Goal: Check status: Check status

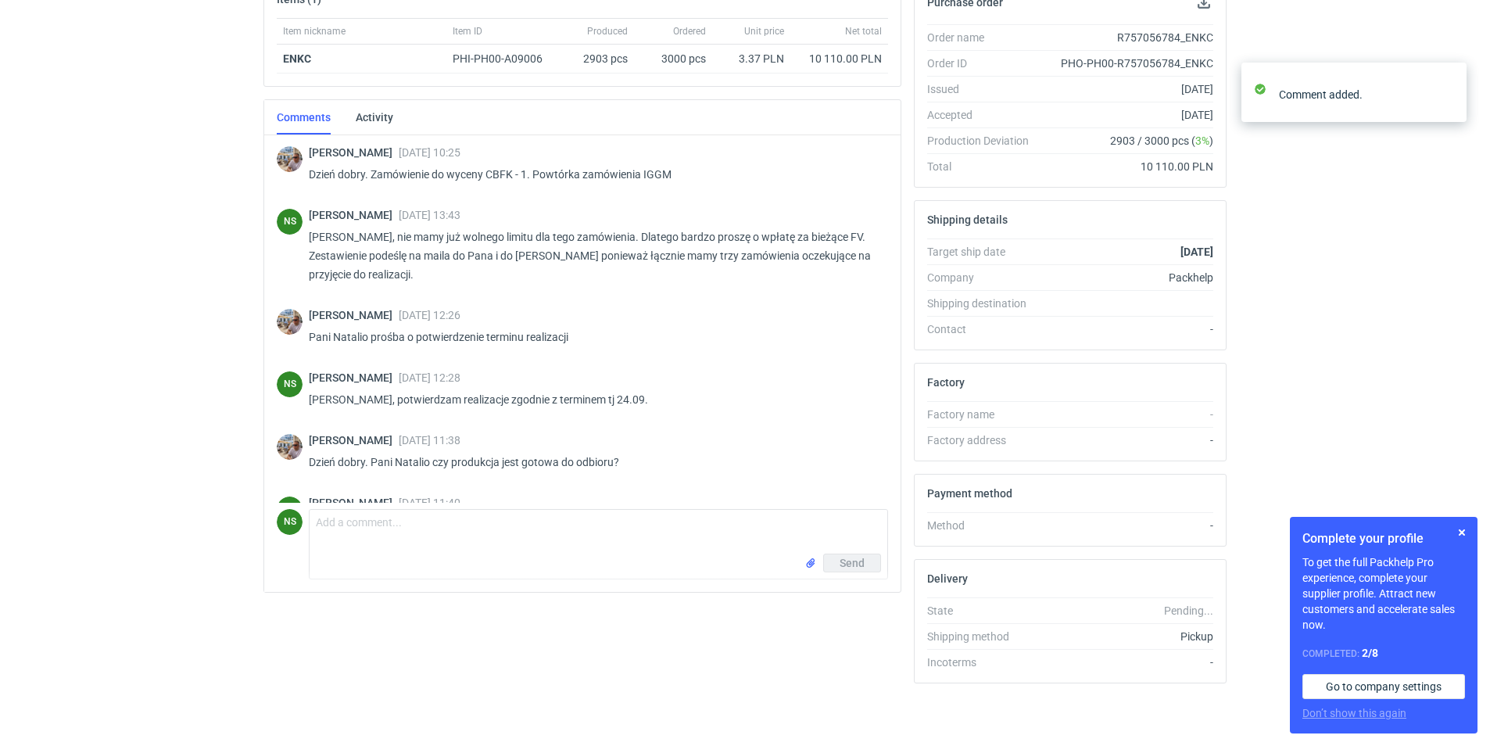
scroll to position [172, 0]
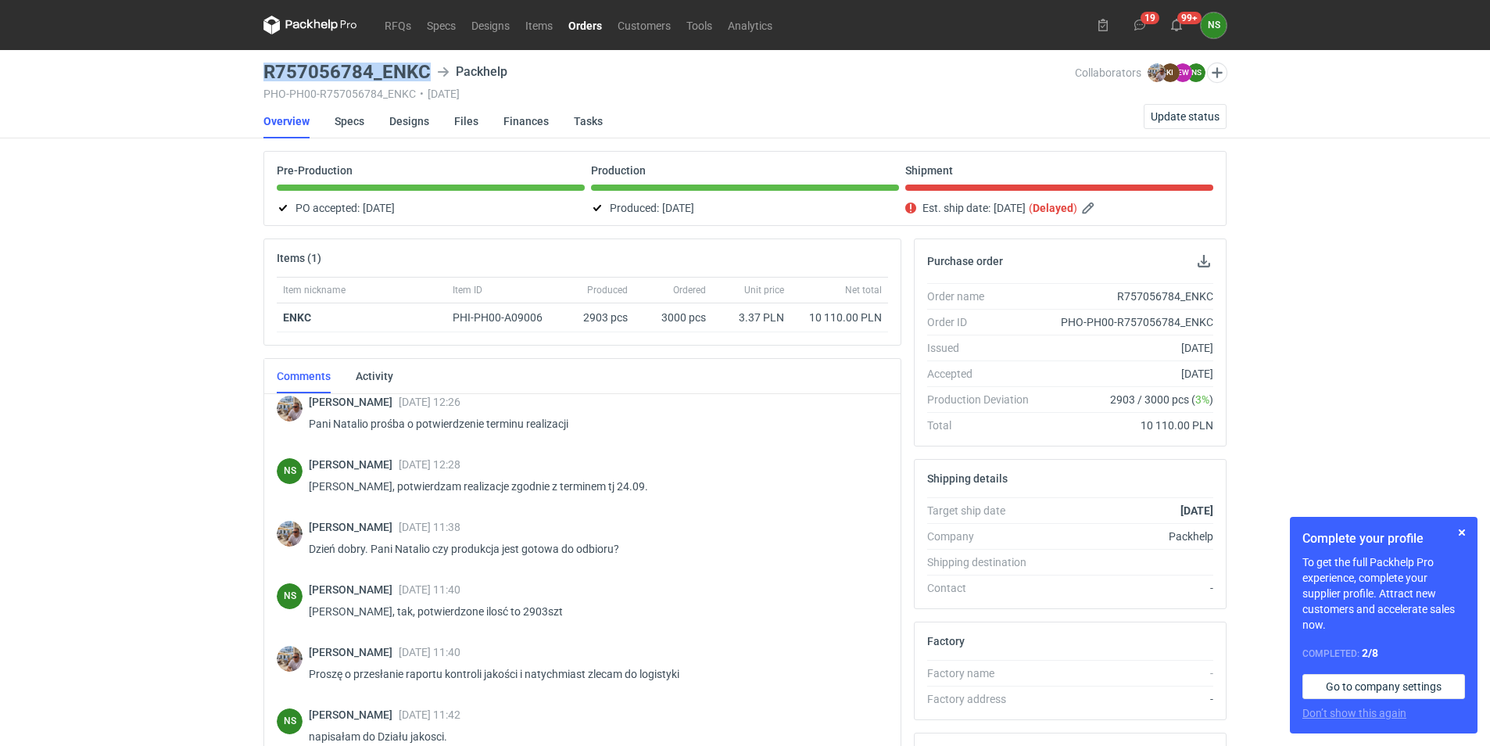
click at [585, 16] on link "Orders" at bounding box center [585, 25] width 49 height 19
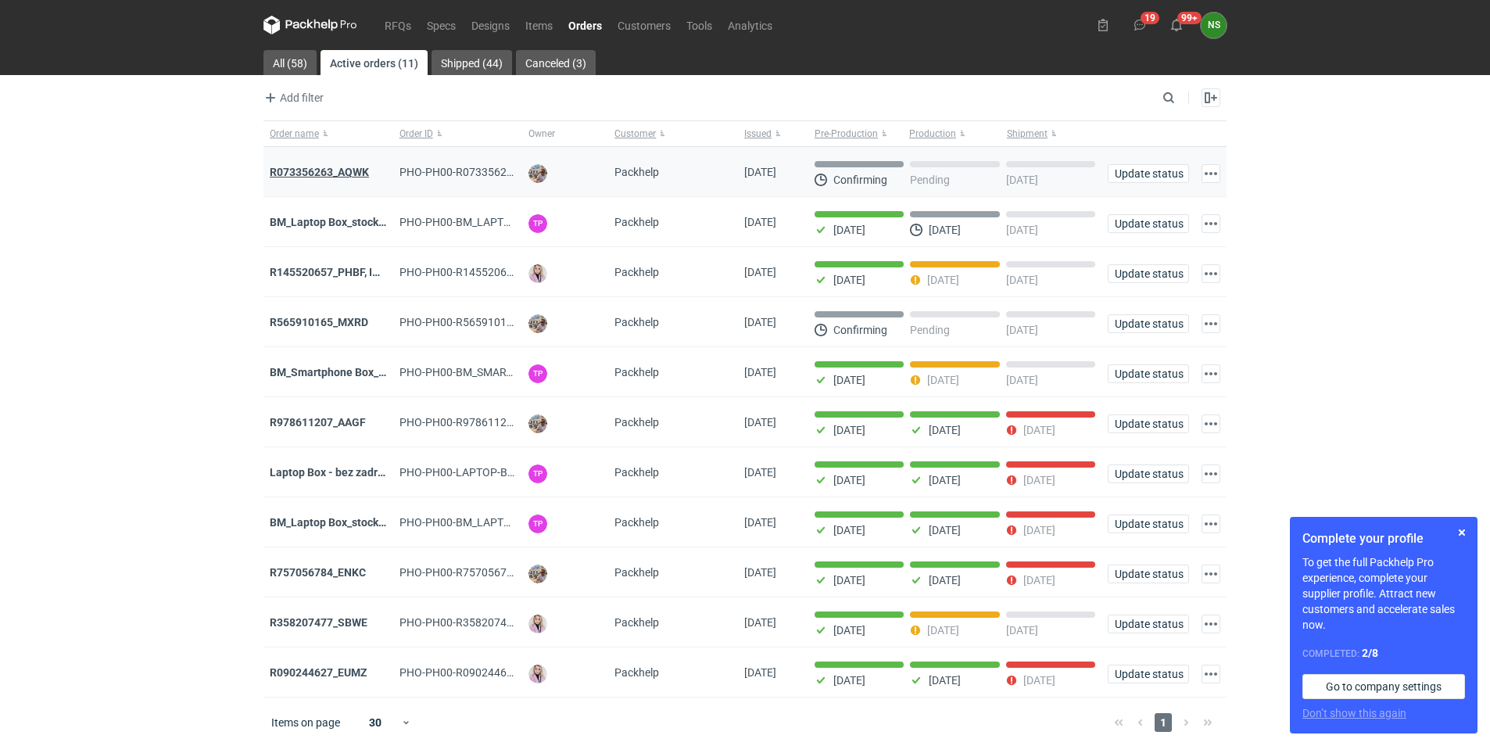
click at [324, 167] on strong "R073356263_AQWK" at bounding box center [319, 172] width 99 height 13
